Goal: Feedback & Contribution: Contribute content

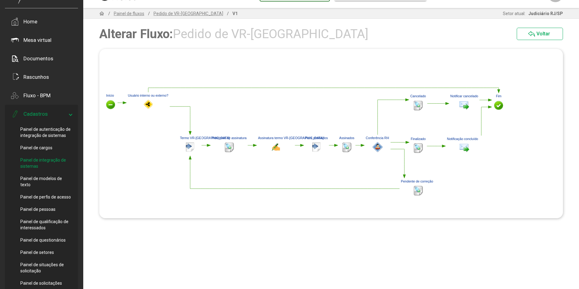
scroll to position [31, 0]
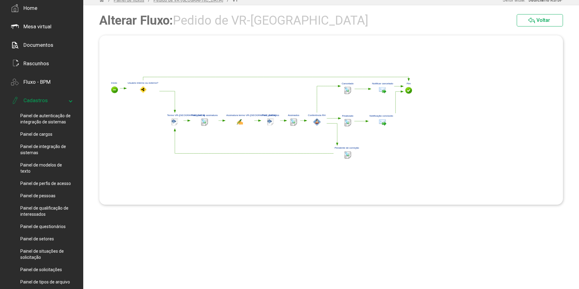
drag, startPoint x: 235, startPoint y: 118, endPoint x: 219, endPoint y: 80, distance: 40.9
click at [219, 80] on polygon at bounding box center [262, 119] width 306 height 86
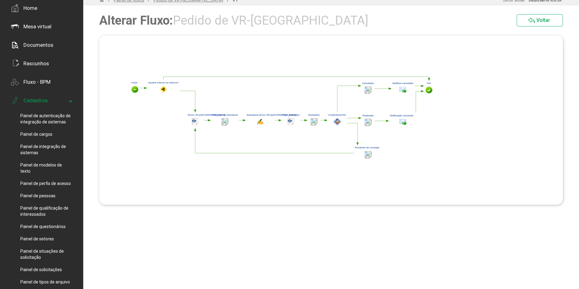
drag, startPoint x: 219, startPoint y: 104, endPoint x: 251, endPoint y: 104, distance: 32.7
click at [251, 104] on polygon at bounding box center [282, 119] width 306 height 86
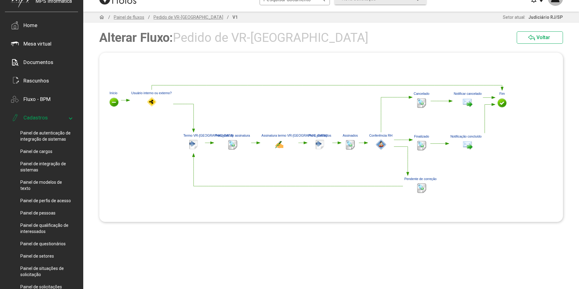
scroll to position [0, 0]
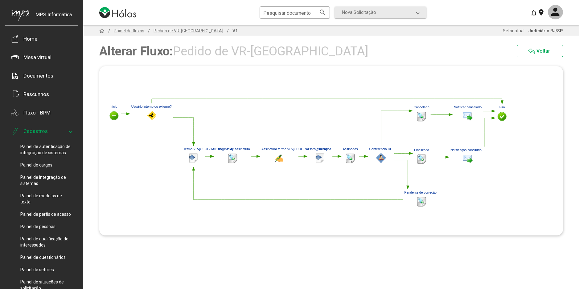
click at [503, 101] on polygon at bounding box center [502, 102] width 2 height 3
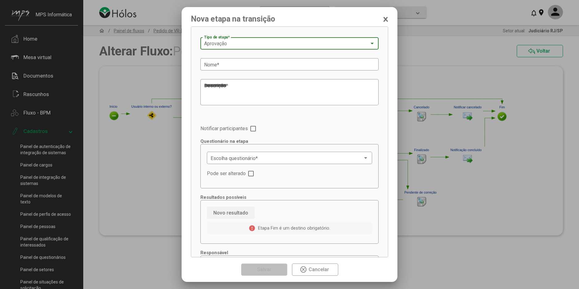
click at [242, 44] on div "Aprovação" at bounding box center [286, 44] width 165 height 6
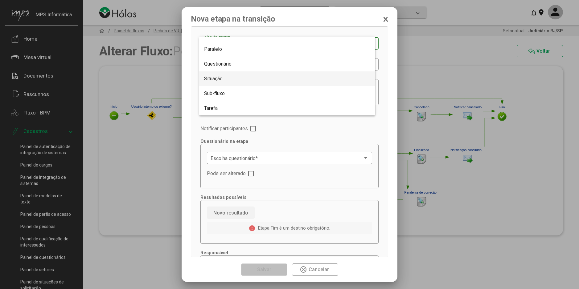
scroll to position [113, 0]
click at [233, 66] on span "Questionário" at bounding box center [287, 63] width 166 height 15
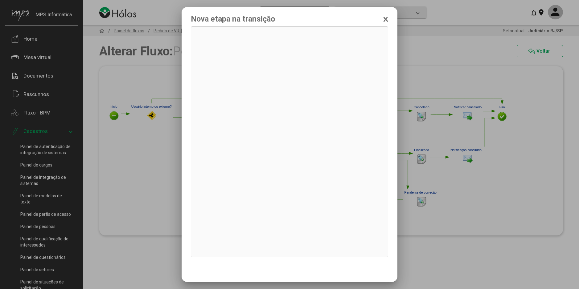
click at [129, 243] on div at bounding box center [289, 144] width 579 height 289
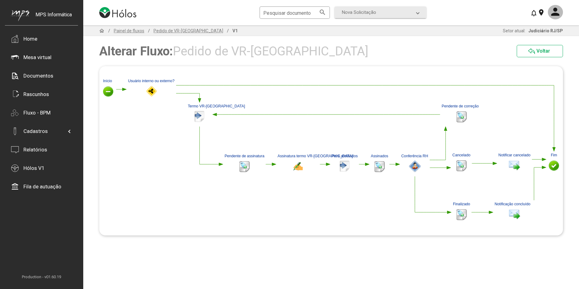
click at [555, 150] on polygon at bounding box center [331, 151] width 464 height 150
click at [554, 150] on polygon at bounding box center [553, 150] width 3 height 4
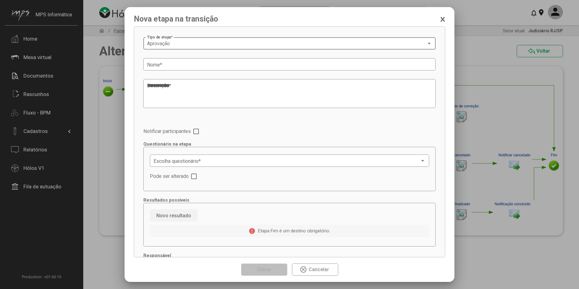
click at [173, 44] on div "Aprovação" at bounding box center [286, 44] width 279 height 6
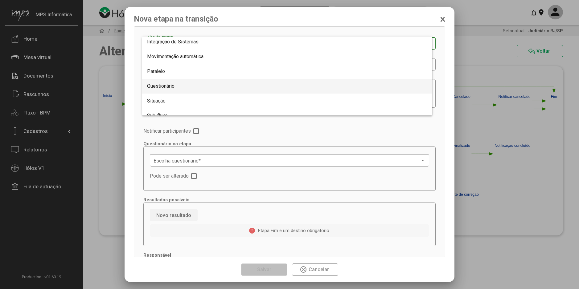
scroll to position [92, 0]
click at [179, 84] on span "Questionário" at bounding box center [287, 84] width 280 height 15
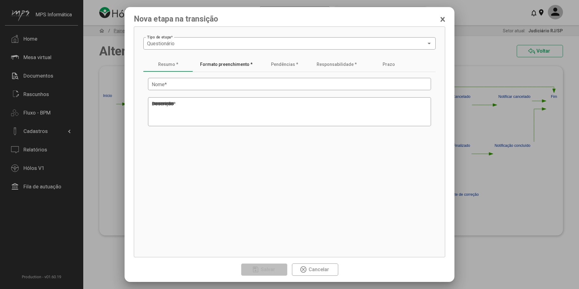
click at [218, 67] on div "Formato preenchimento *" at bounding box center [226, 64] width 52 height 5
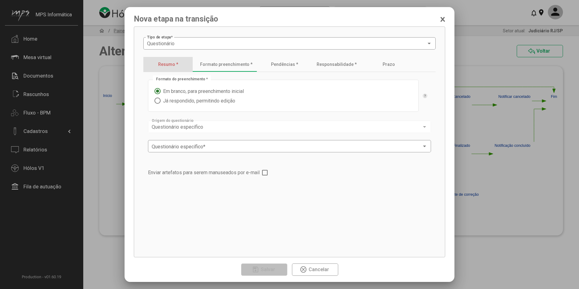
click at [174, 68] on div "Resumo *" at bounding box center [167, 64] width 49 height 15
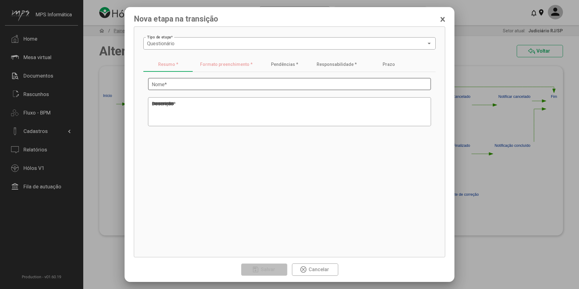
click at [181, 84] on input "Nome *" at bounding box center [290, 85] width 276 height 6
click at [164, 84] on input "Nome *" at bounding box center [290, 85] width 276 height 6
type input "**********"
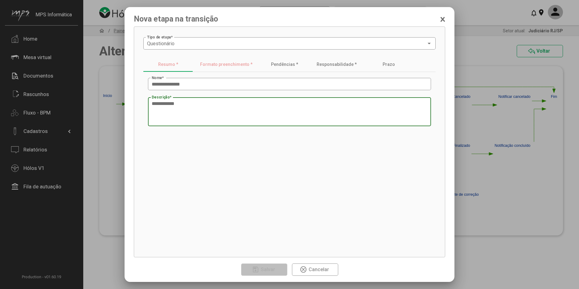
click at [195, 106] on textarea "Descrição *" at bounding box center [290, 112] width 276 height 23
paste textarea "**********"
type textarea "**********"
click at [223, 154] on app-etapa-aba-dados-basicos "**********" at bounding box center [289, 160] width 292 height 176
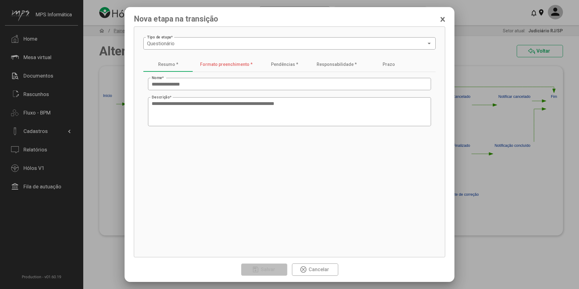
click at [236, 68] on div "Formato preenchimento *" at bounding box center [226, 64] width 67 height 15
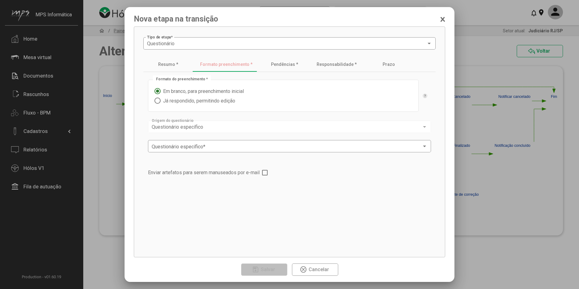
click at [219, 102] on span "Já respondido, permitindo edição" at bounding box center [198, 101] width 75 height 6
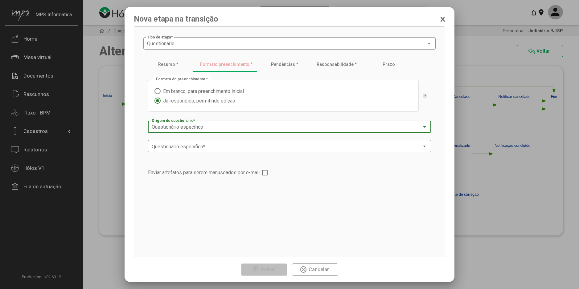
click at [224, 127] on div "Questionário específico" at bounding box center [287, 128] width 270 height 6
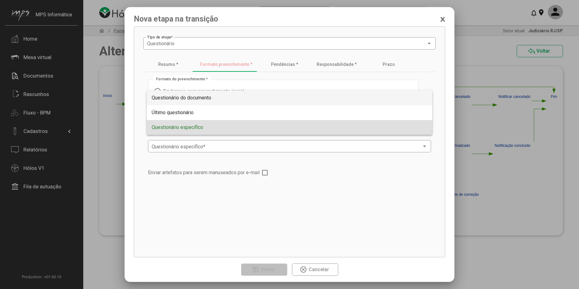
click at [208, 101] on span "Questionário do documento" at bounding box center [182, 98] width 60 height 6
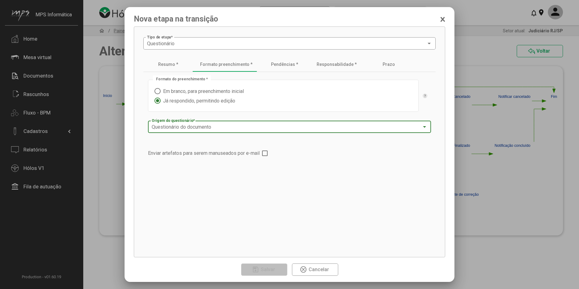
click at [268, 155] on span at bounding box center [265, 154] width 6 height 6
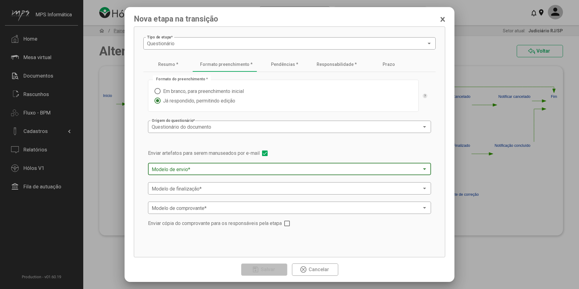
click at [221, 170] on span at bounding box center [287, 170] width 270 height 6
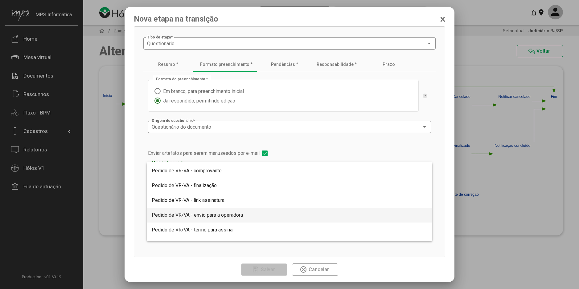
scroll to position [575, 0]
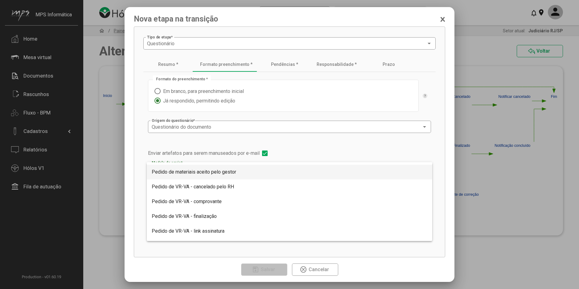
click at [275, 252] on div at bounding box center [289, 144] width 579 height 289
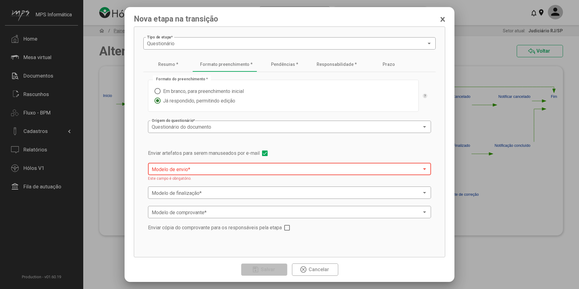
drag, startPoint x: 301, startPoint y: 266, endPoint x: 283, endPoint y: 257, distance: 20.8
click at [301, 266] on mat-icon "highlight_off" at bounding box center [303, 269] width 7 height 7
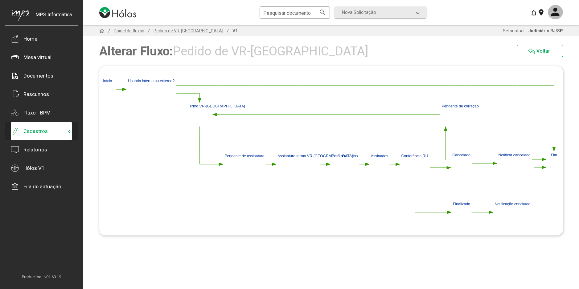
click at [53, 132] on span "Cadastros" at bounding box center [40, 132] width 58 height 8
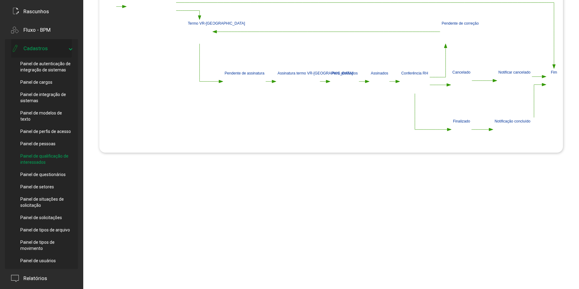
scroll to position [92, 0]
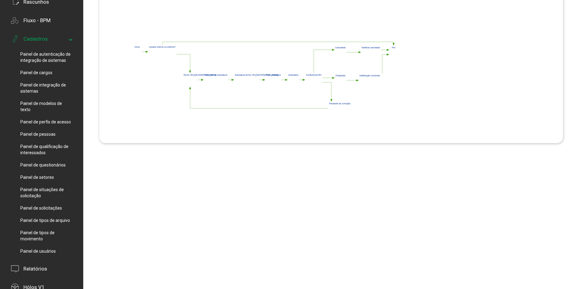
drag, startPoint x: 154, startPoint y: 105, endPoint x: 161, endPoint y: 97, distance: 10.5
click at [161, 97] on polygon at bounding box center [266, 78] width 266 height 75
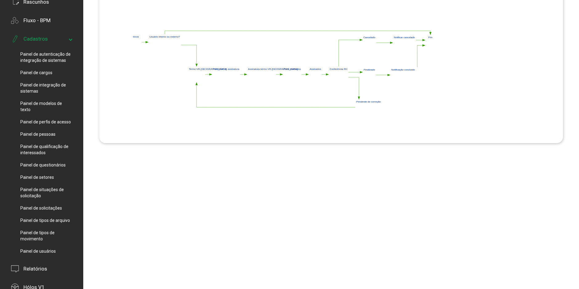
scroll to position [62, 0]
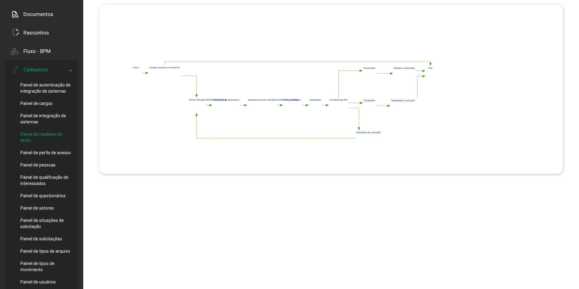
click at [55, 139] on span "Painel de modelos de texto" at bounding box center [45, 137] width 51 height 12
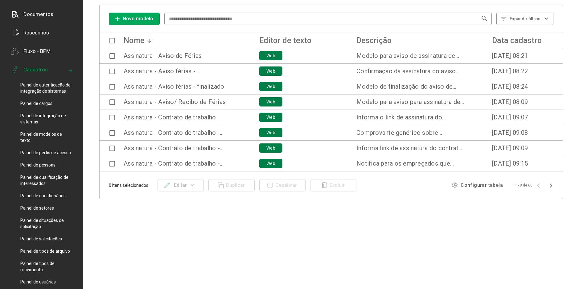
click at [145, 19] on span "Novo modelo" at bounding box center [138, 19] width 31 height 6
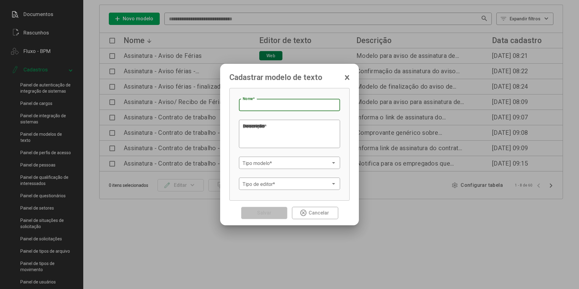
paste input "**********"
type input "**********"
click at [248, 130] on textarea "Descrição *" at bounding box center [288, 134] width 91 height 23
paste textarea "**********"
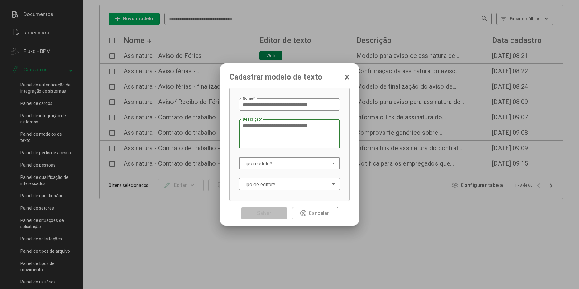
type textarea "**********"
click at [278, 161] on span at bounding box center [287, 164] width 88 height 6
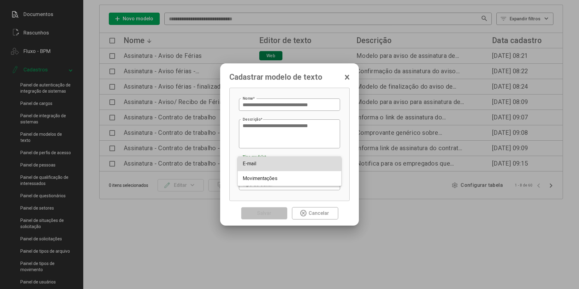
click at [265, 164] on span "E-mail" at bounding box center [290, 164] width 94 height 15
click at [269, 182] on span at bounding box center [287, 185] width 88 height 6
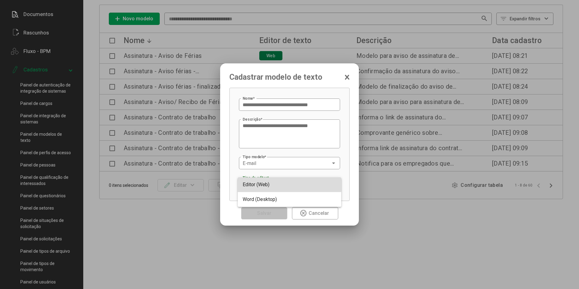
click at [267, 184] on span "Editor (Web)" at bounding box center [256, 185] width 27 height 6
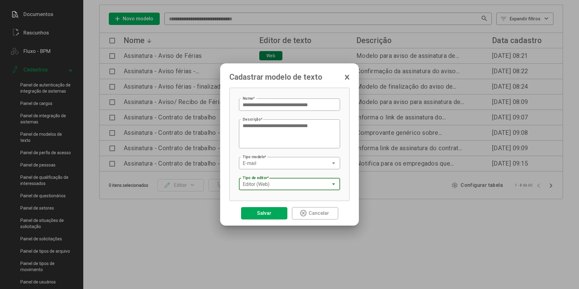
click at [270, 208] on span "Salvar" at bounding box center [264, 213] width 17 height 11
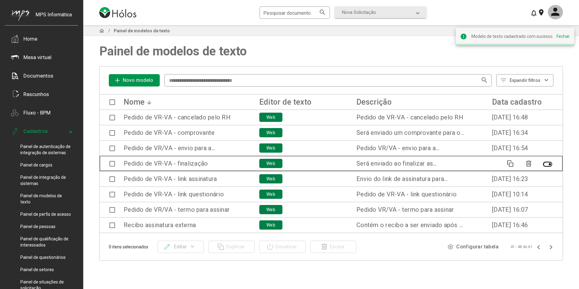
scroll to position [62, 0]
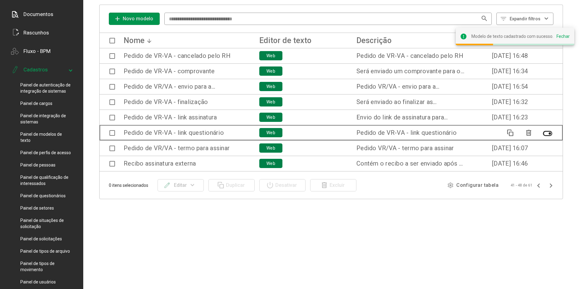
click at [113, 135] on span at bounding box center [112, 133] width 6 height 6
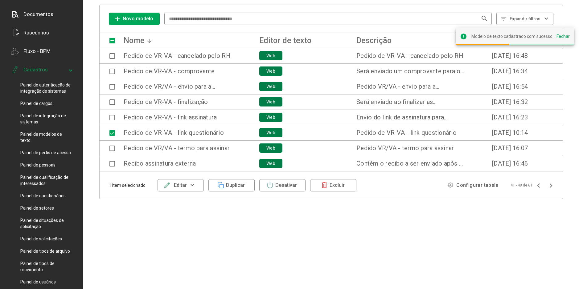
click at [170, 186] on div "edit Editar" at bounding box center [174, 185] width 23 height 11
click at [178, 220] on button "Alterar conteúdo" at bounding box center [179, 221] width 43 height 15
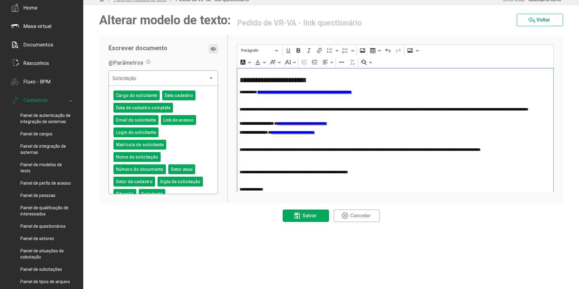
scroll to position [0, 0]
